Goal: Task Accomplishment & Management: Complete application form

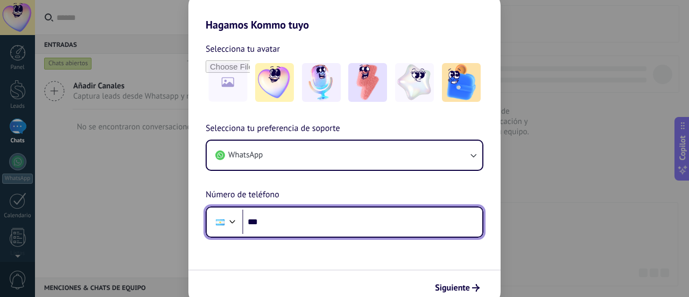
click at [317, 220] on input "***" at bounding box center [362, 221] width 240 height 25
type input "**********"
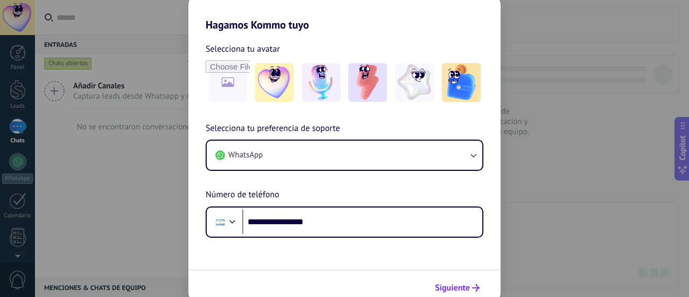
click at [465, 286] on span "Siguiente" at bounding box center [452, 288] width 35 height 8
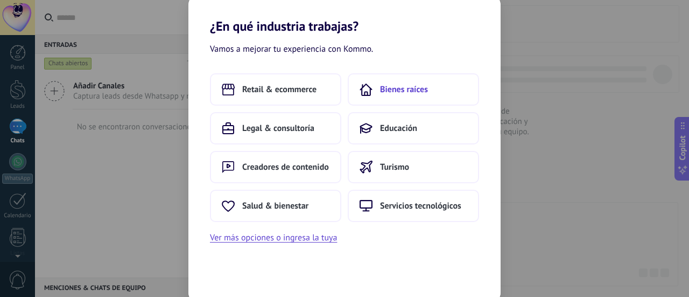
click at [403, 90] on span "Bienes raíces" at bounding box center [404, 89] width 48 height 11
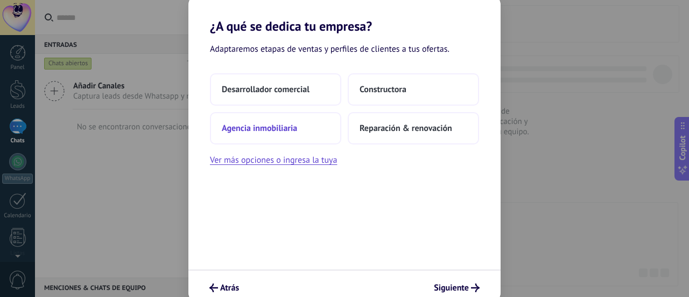
click at [320, 130] on button "Agencia inmobiliaria" at bounding box center [275, 128] width 131 height 32
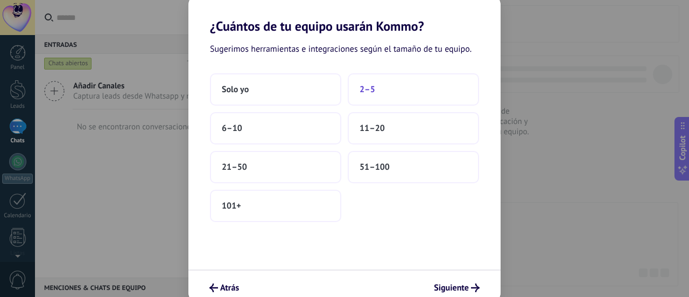
click at [356, 97] on button "2–5" at bounding box center [413, 89] width 131 height 32
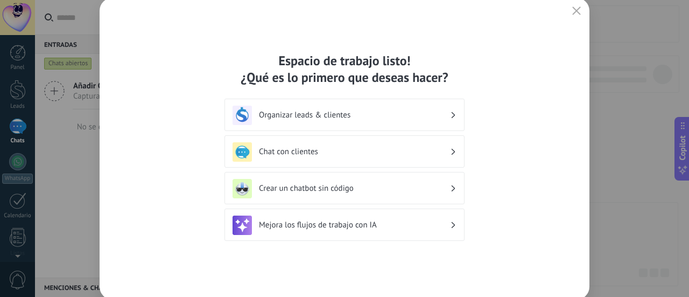
click at [363, 118] on h3 "Organizar leads & clientes" at bounding box center [354, 115] width 191 height 10
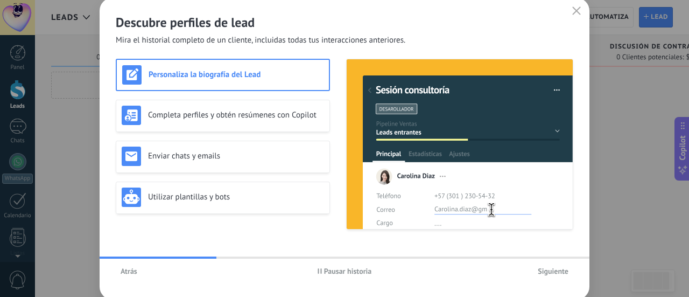
drag, startPoint x: 198, startPoint y: 257, endPoint x: 150, endPoint y: 262, distance: 48.2
click at [153, 261] on div "Descubre perfiles de lead Mira el historial completo de un cliente, incluidas t…" at bounding box center [345, 148] width 490 height 301
click at [133, 273] on span "Atrás" at bounding box center [129, 271] width 17 height 8
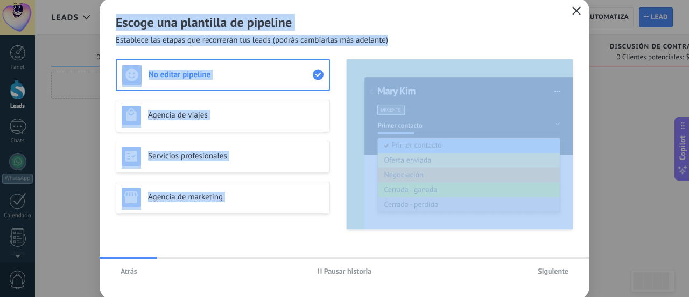
click at [582, 11] on button "button" at bounding box center [576, 11] width 14 height 15
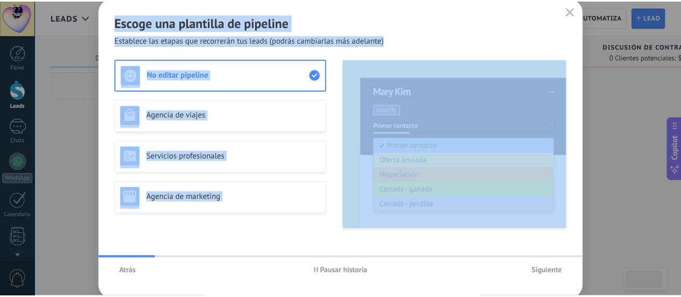
scroll to position [150, 0]
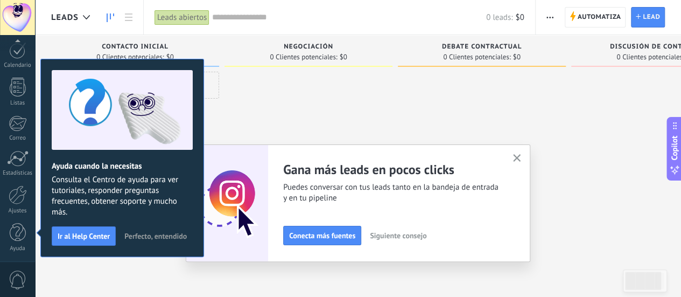
click at [521, 157] on icon "button" at bounding box center [517, 158] width 8 height 8
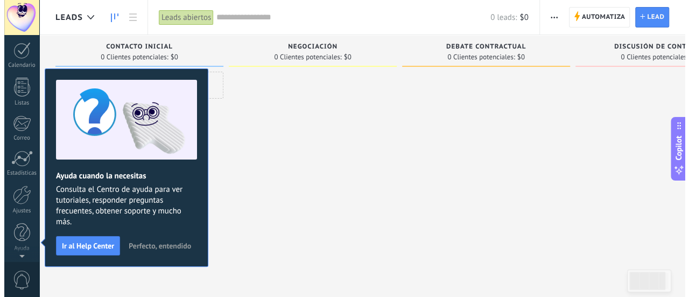
scroll to position [0, 0]
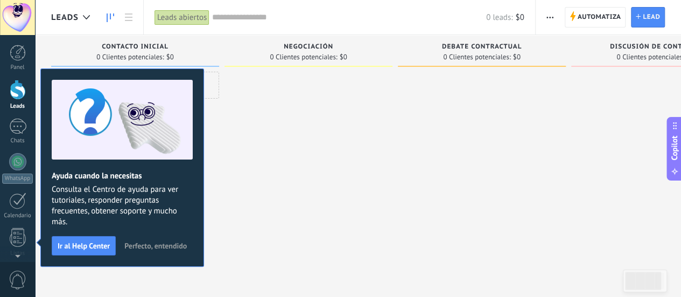
click at [390, 105] on div at bounding box center [308, 150] width 168 height 156
click at [136, 242] on span "Perfecto, entendido" at bounding box center [155, 246] width 62 height 8
